Goal: Find specific page/section: Find specific page/section

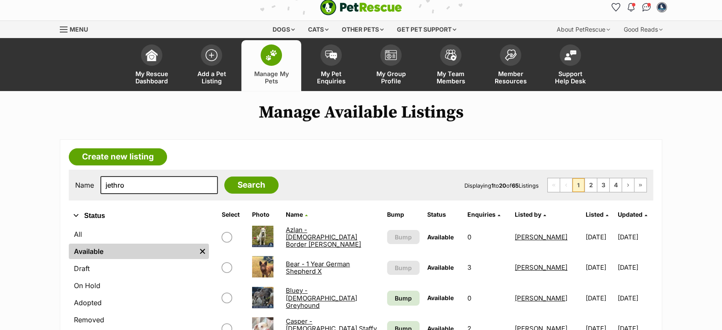
type input "jethro"
click at [224, 176] on input "Search" at bounding box center [251, 184] width 54 height 17
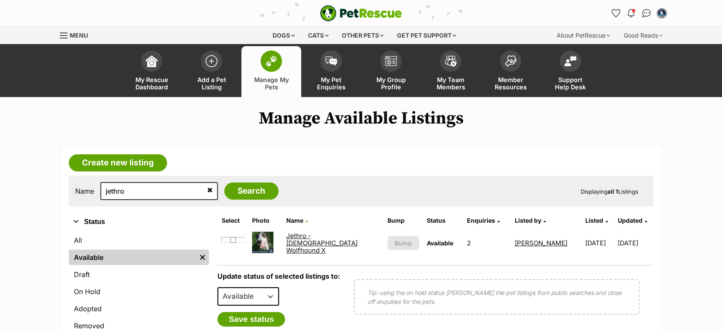
click at [306, 236] on link "Jethro - [DEMOGRAPHIC_DATA] Wolfhound X" at bounding box center [321, 243] width 71 height 23
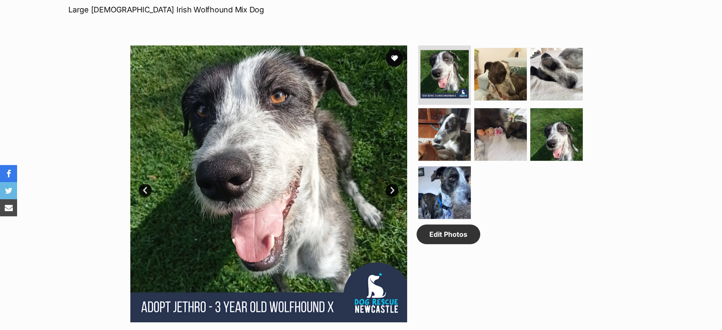
scroll to position [332, 0]
